Goal: Share content

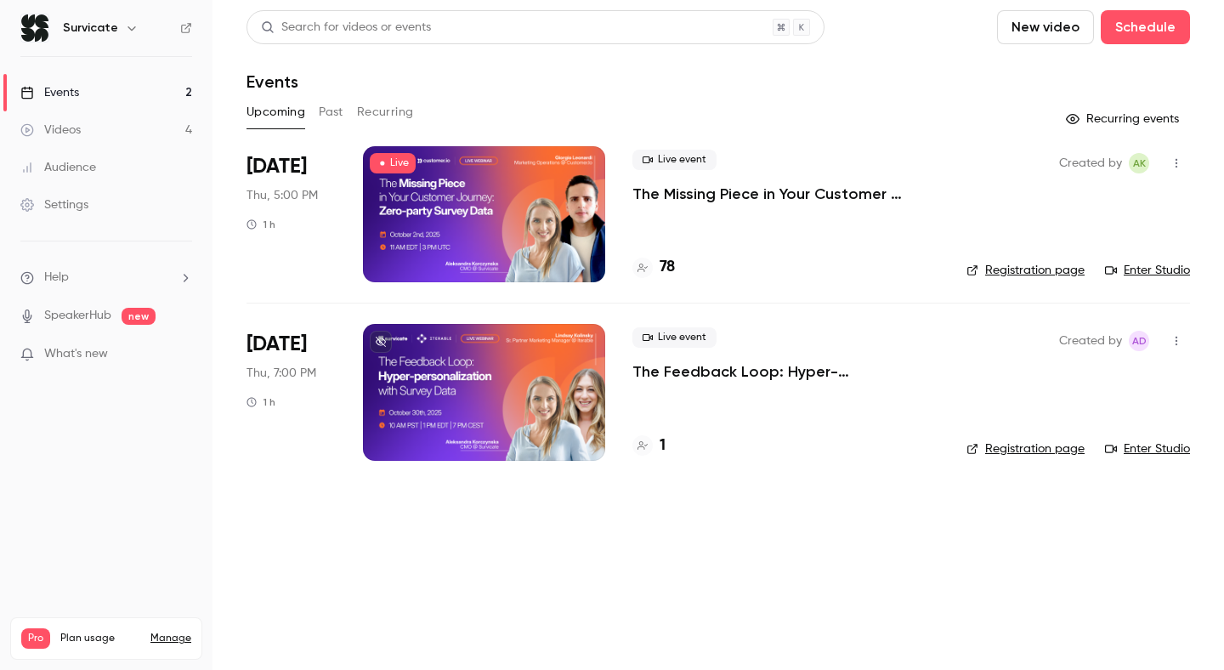
click at [722, 194] on p "The Missing Piece in Your Customer Journey: Zero-party Survey Data" at bounding box center [786, 194] width 307 height 20
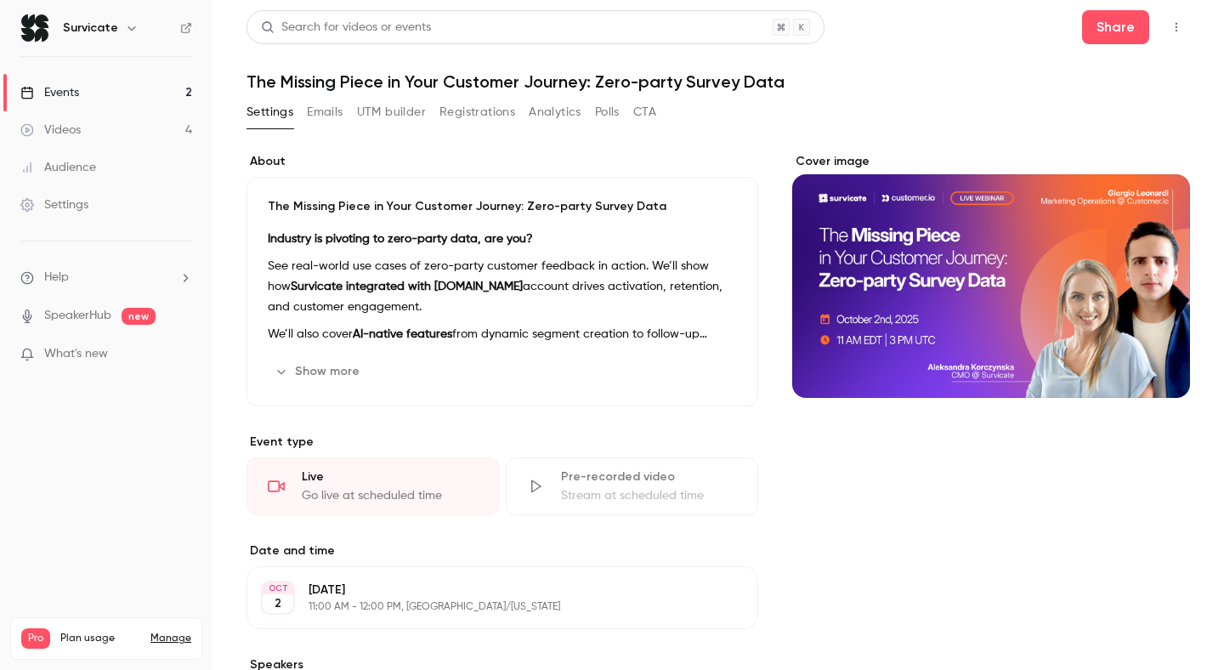
click at [572, 116] on button "Analytics" at bounding box center [555, 112] width 53 height 27
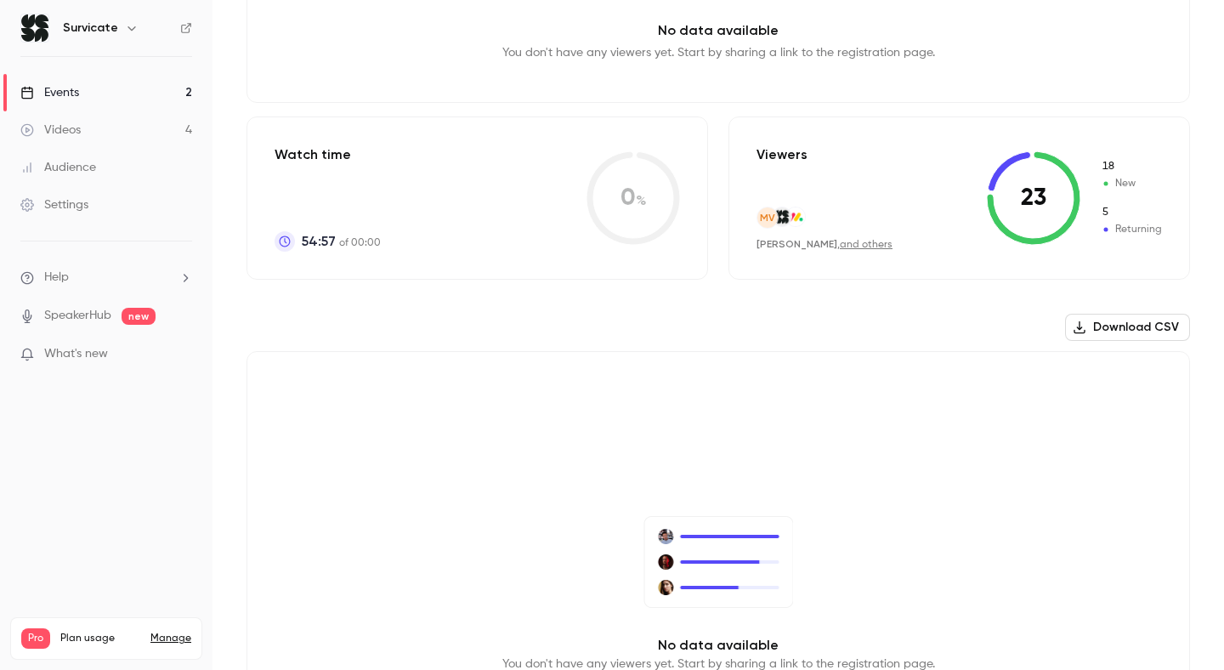
scroll to position [304, 0]
click at [850, 243] on link "and others" at bounding box center [866, 246] width 53 height 10
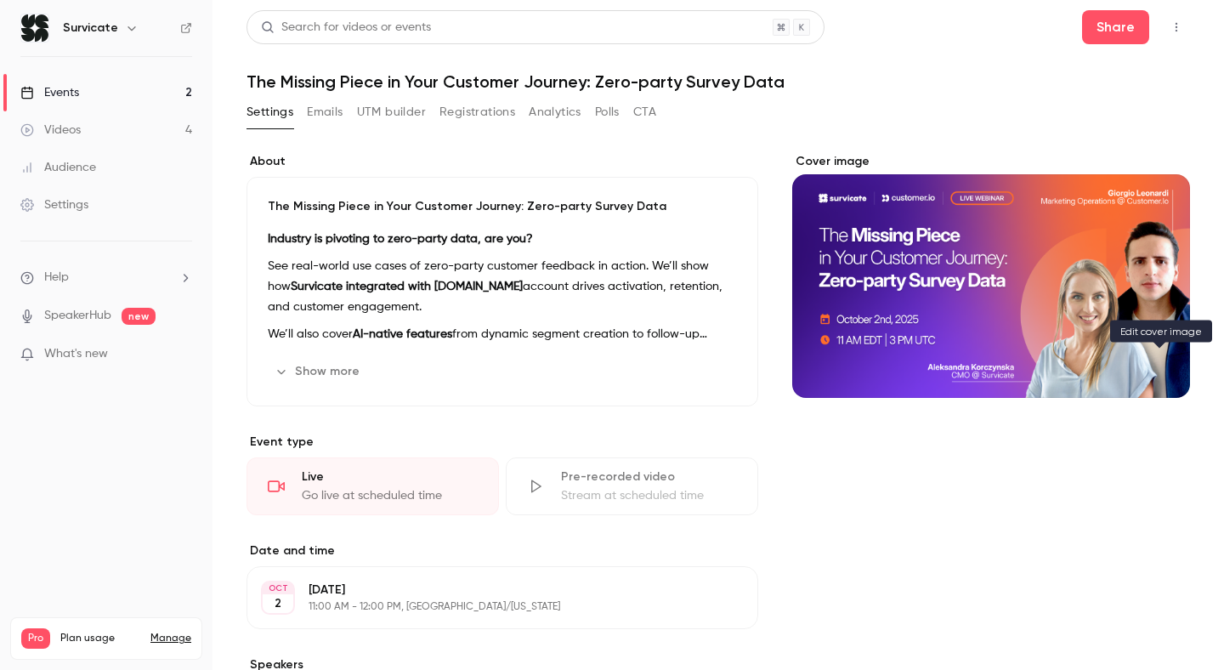
click at [1168, 370] on icon "Cover image" at bounding box center [1159, 368] width 19 height 14
click at [1160, 364] on icon "Cover image" at bounding box center [1159, 367] width 11 height 11
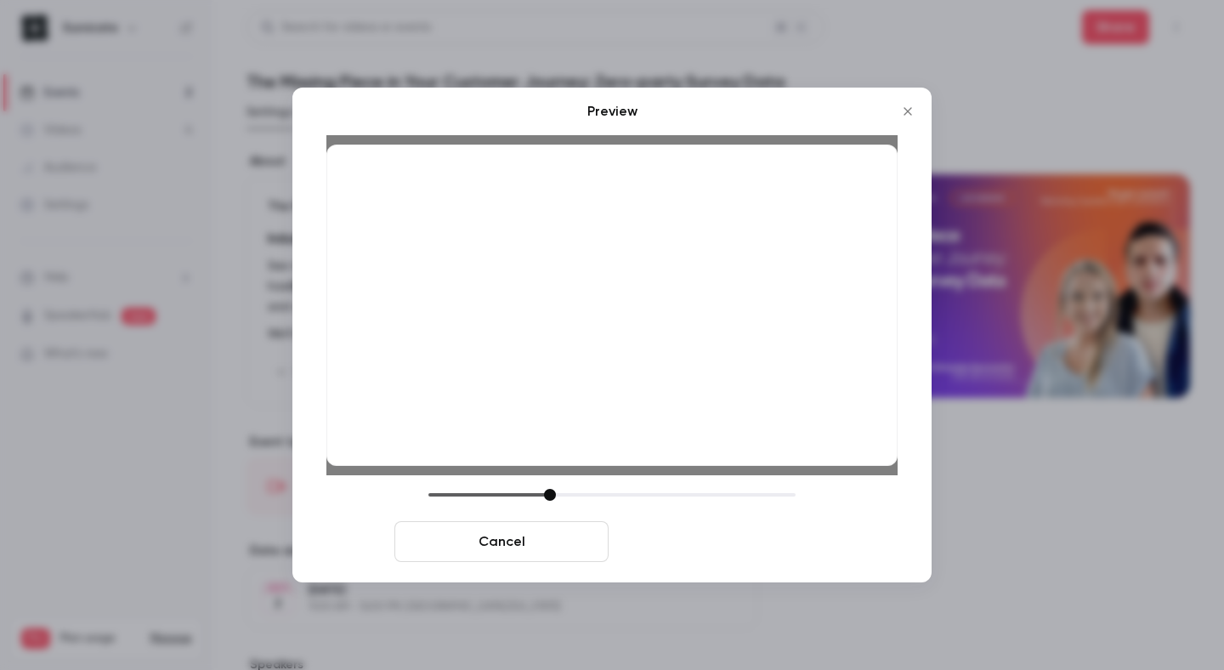
click at [719, 547] on button "Save cover" at bounding box center [723, 541] width 214 height 41
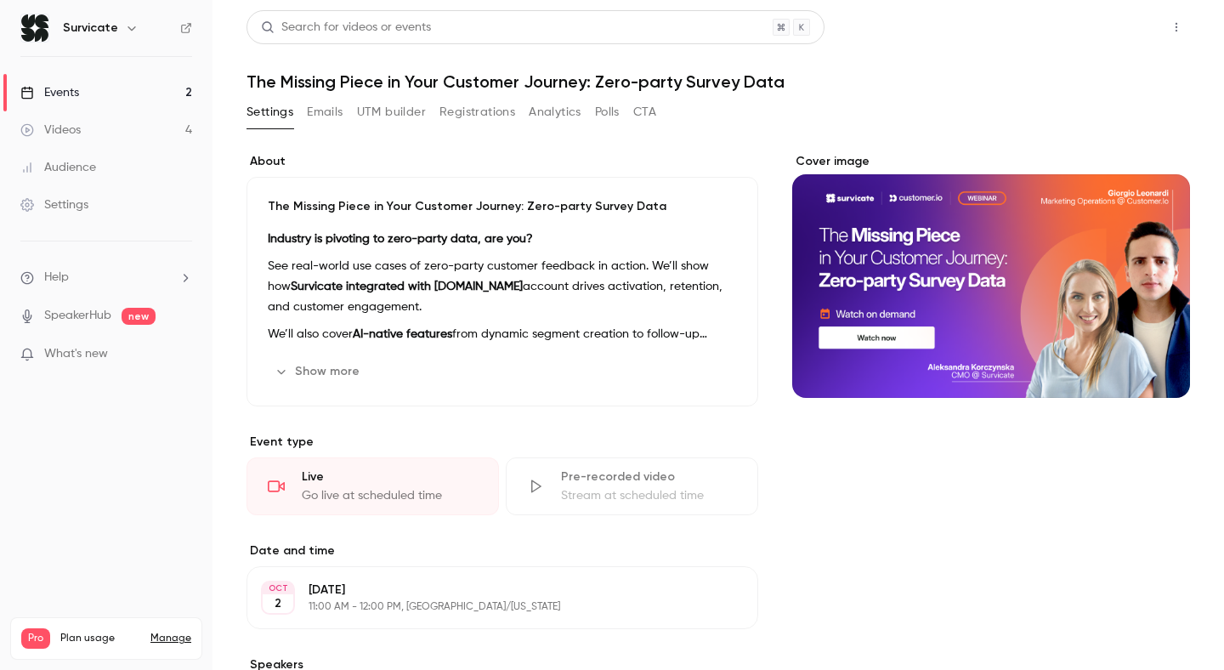
click at [1132, 31] on button "Share" at bounding box center [1115, 27] width 67 height 34
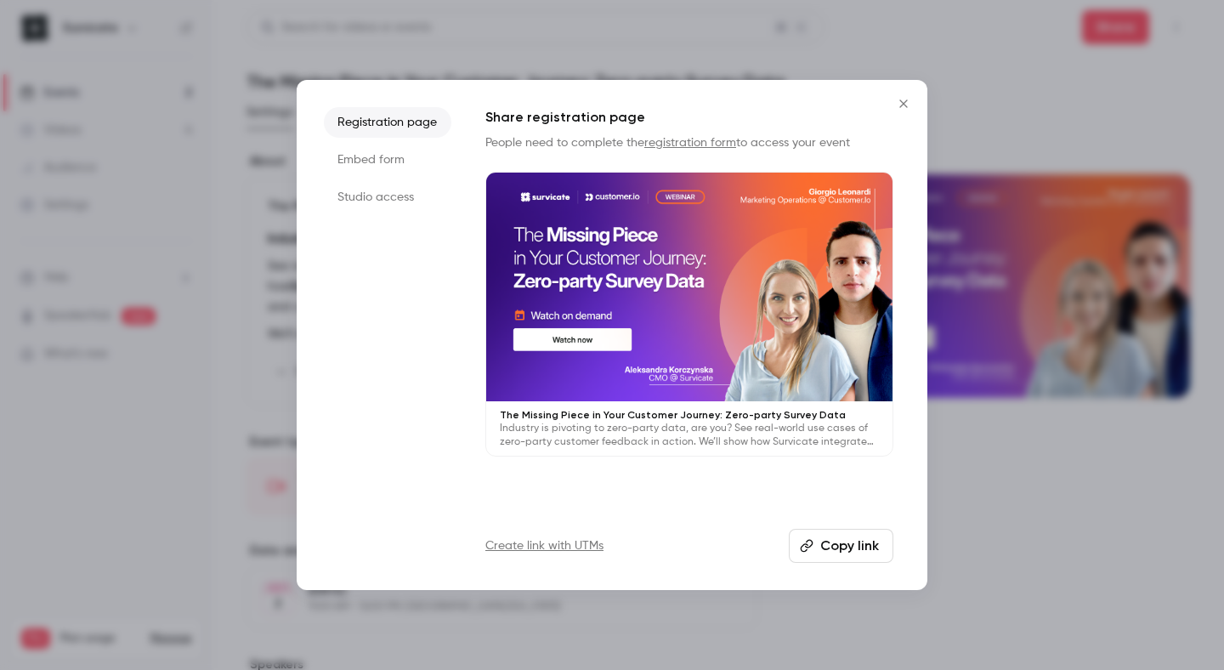
click at [842, 534] on button "Copy link" at bounding box center [841, 546] width 105 height 34
click at [910, 95] on button "Close" at bounding box center [904, 104] width 34 height 34
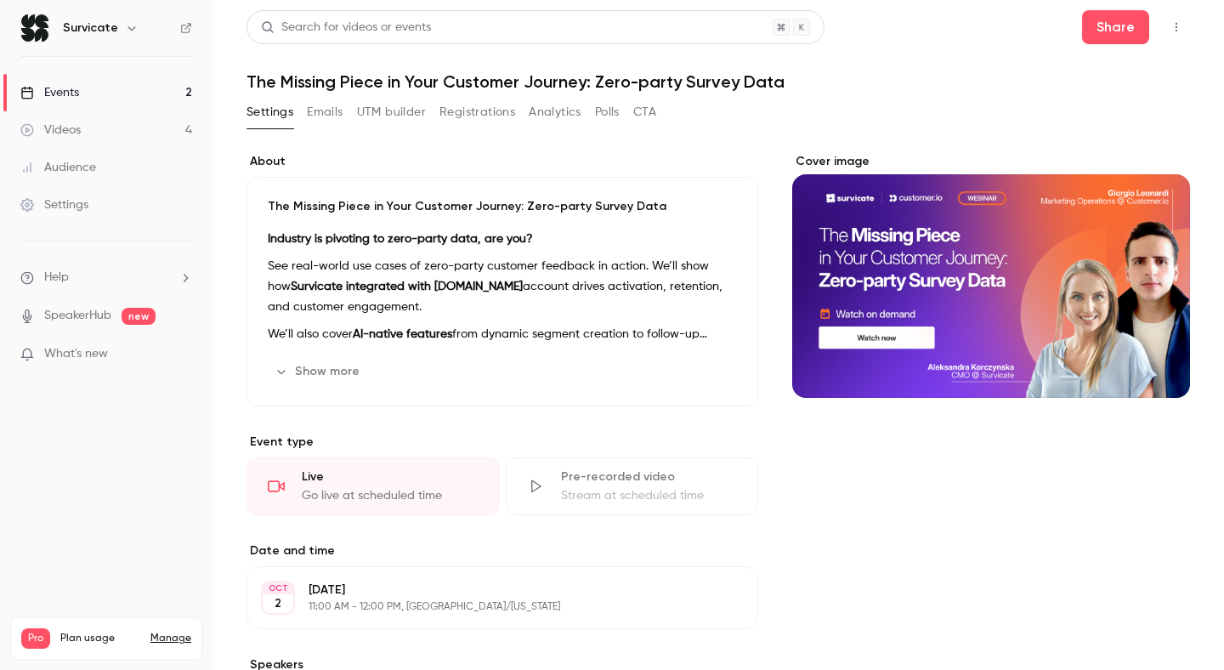
click at [468, 112] on button "Registrations" at bounding box center [478, 112] width 76 height 27
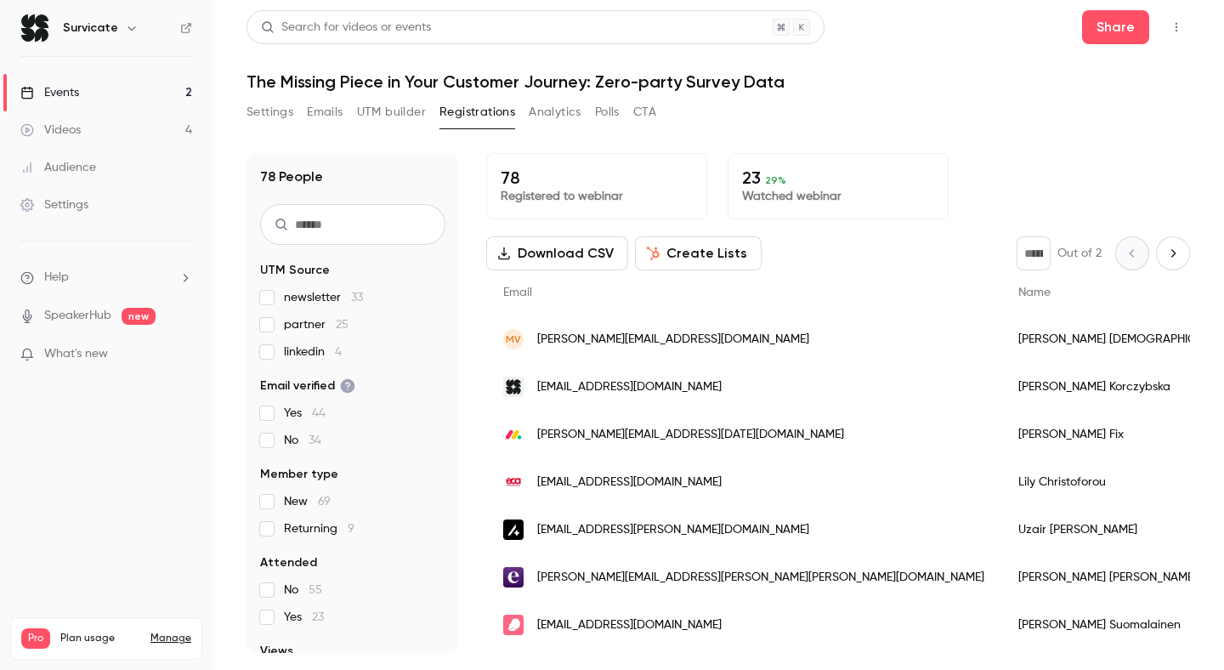
click at [561, 114] on button "Analytics" at bounding box center [555, 112] width 53 height 27
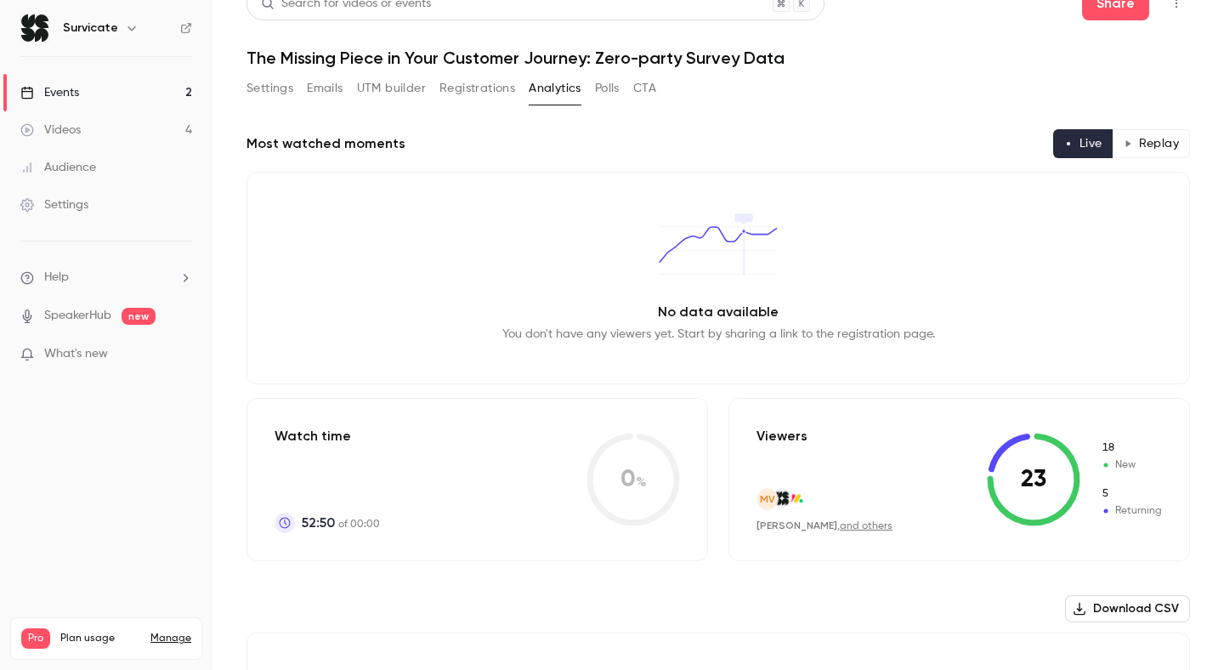
scroll to position [20, 0]
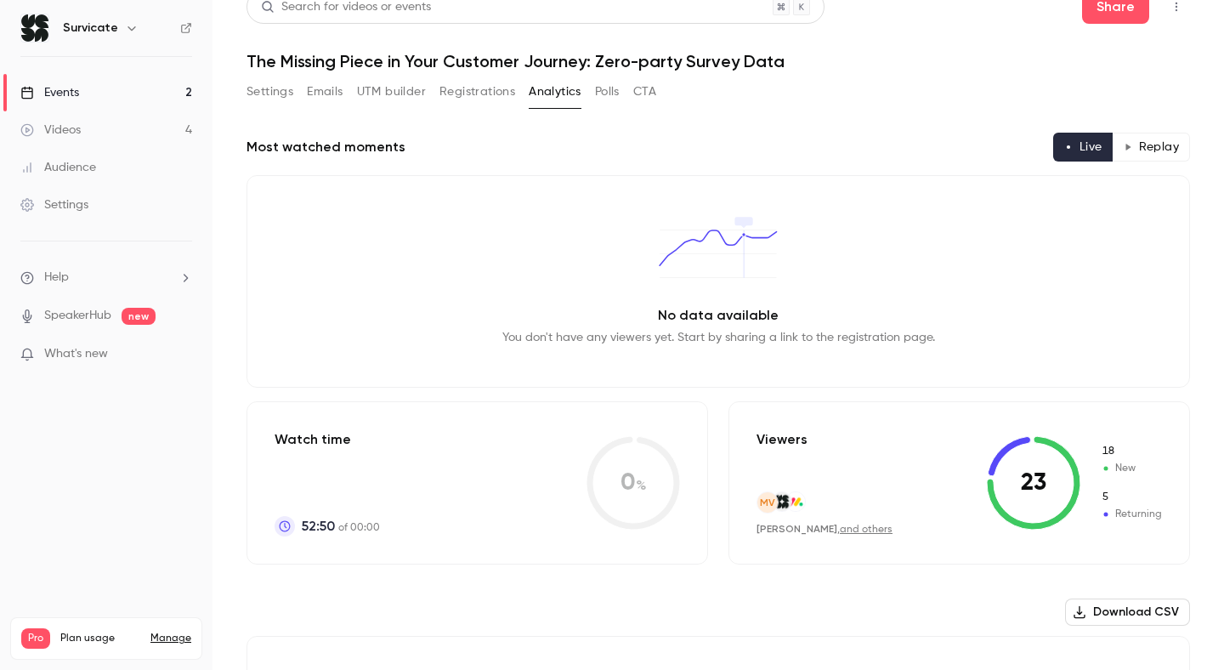
click at [484, 93] on button "Registrations" at bounding box center [478, 91] width 76 height 27
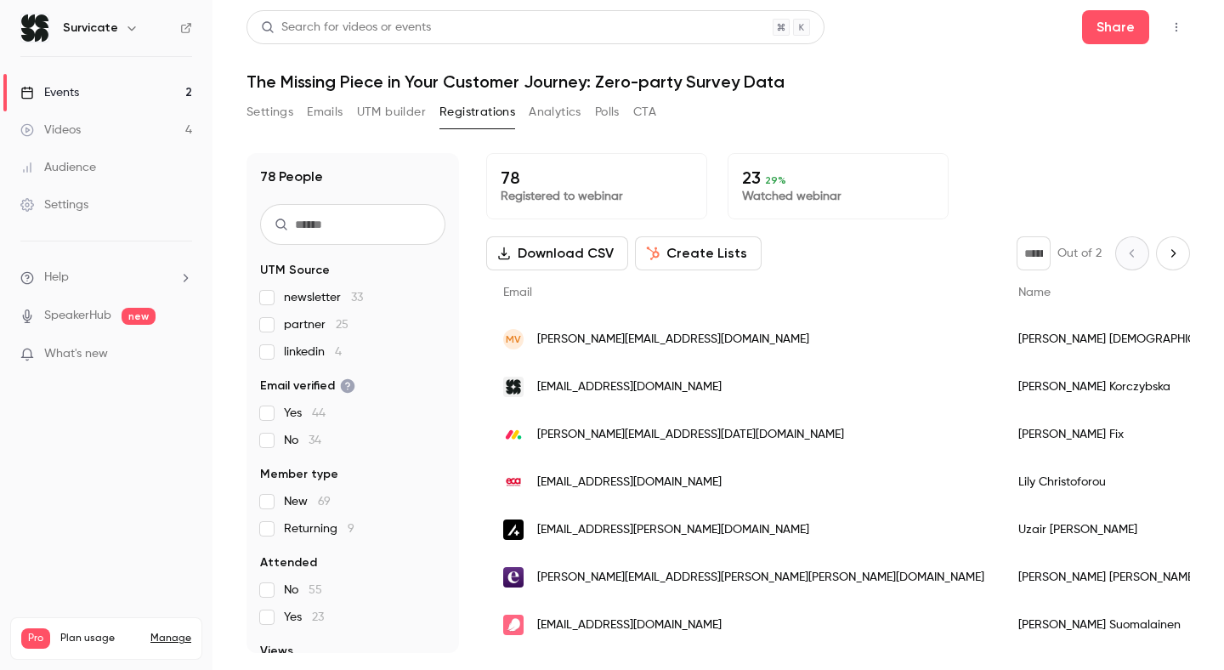
click at [553, 105] on button "Analytics" at bounding box center [555, 112] width 53 height 27
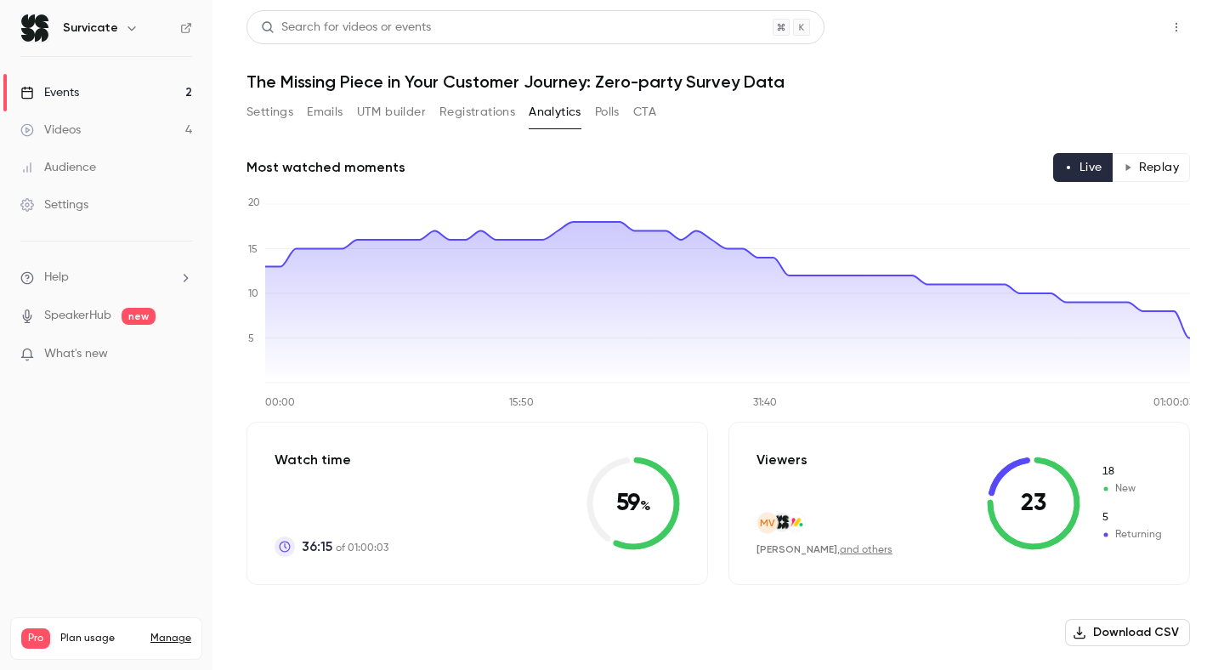
click at [1106, 26] on button "Share" at bounding box center [1115, 27] width 67 height 34
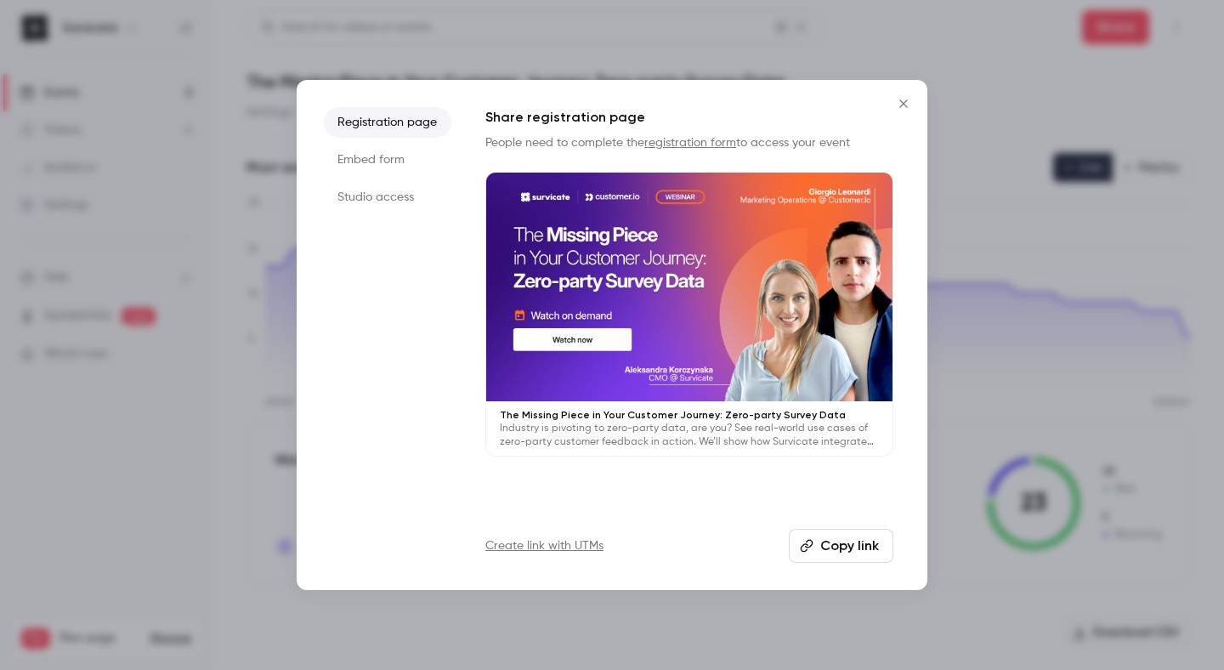
click at [906, 107] on icon "Close" at bounding box center [904, 103] width 8 height 8
